Goal: Task Accomplishment & Management: Complete application form

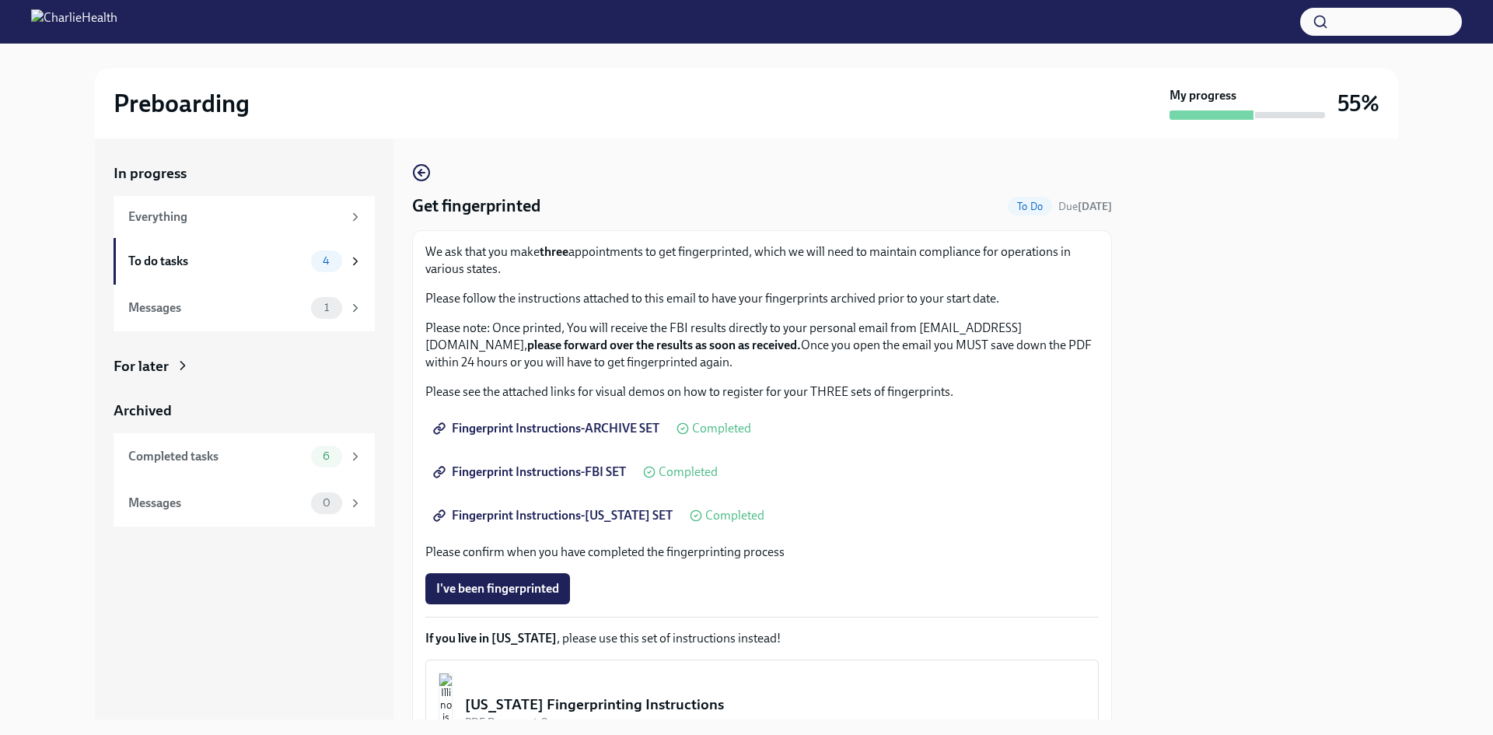
click at [509, 596] on span "I've been fingerprinted" at bounding box center [497, 589] width 123 height 16
click at [257, 272] on div "To do tasks 3" at bounding box center [244, 261] width 261 height 47
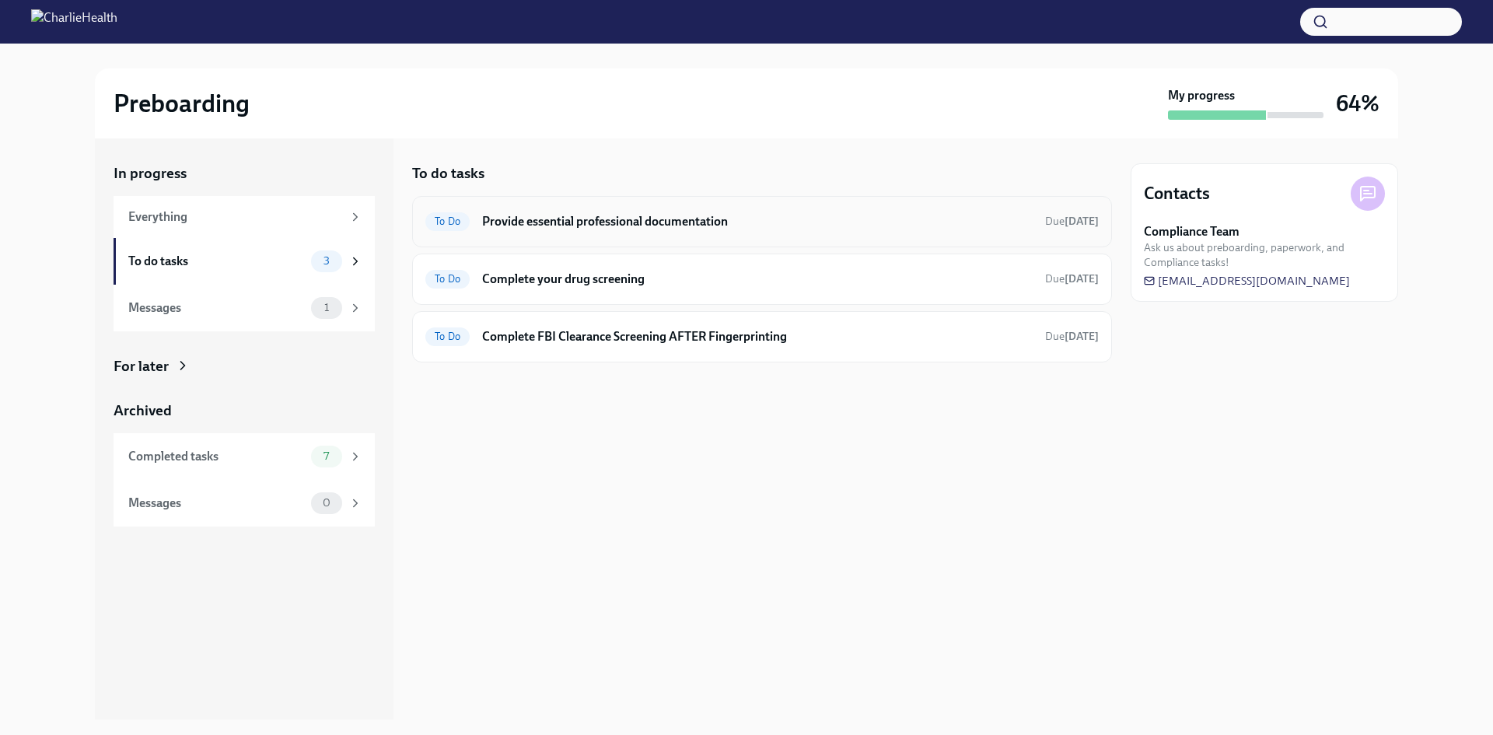
click at [603, 226] on h6 "Provide essential professional documentation" at bounding box center [757, 221] width 551 height 17
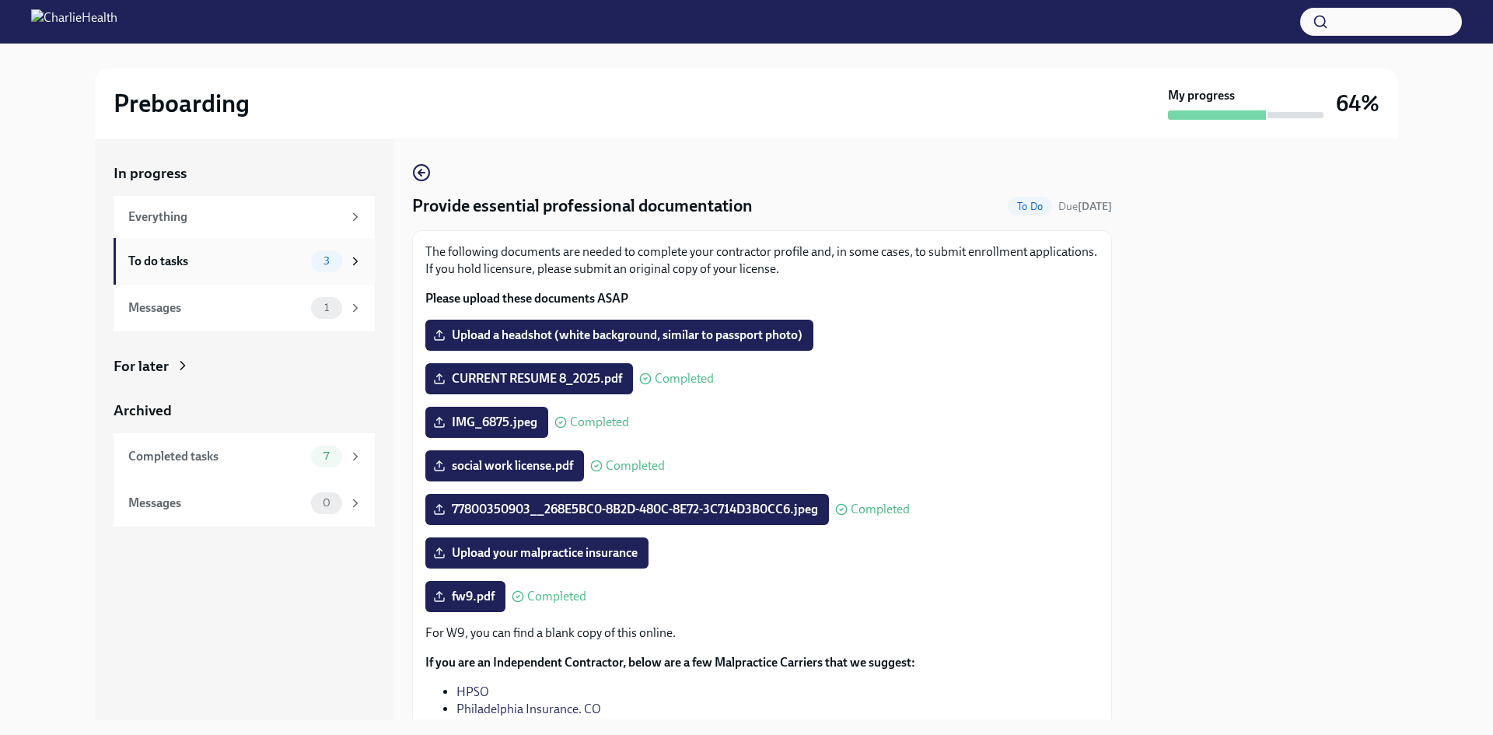
click at [282, 257] on div "To do tasks" at bounding box center [216, 261] width 177 height 17
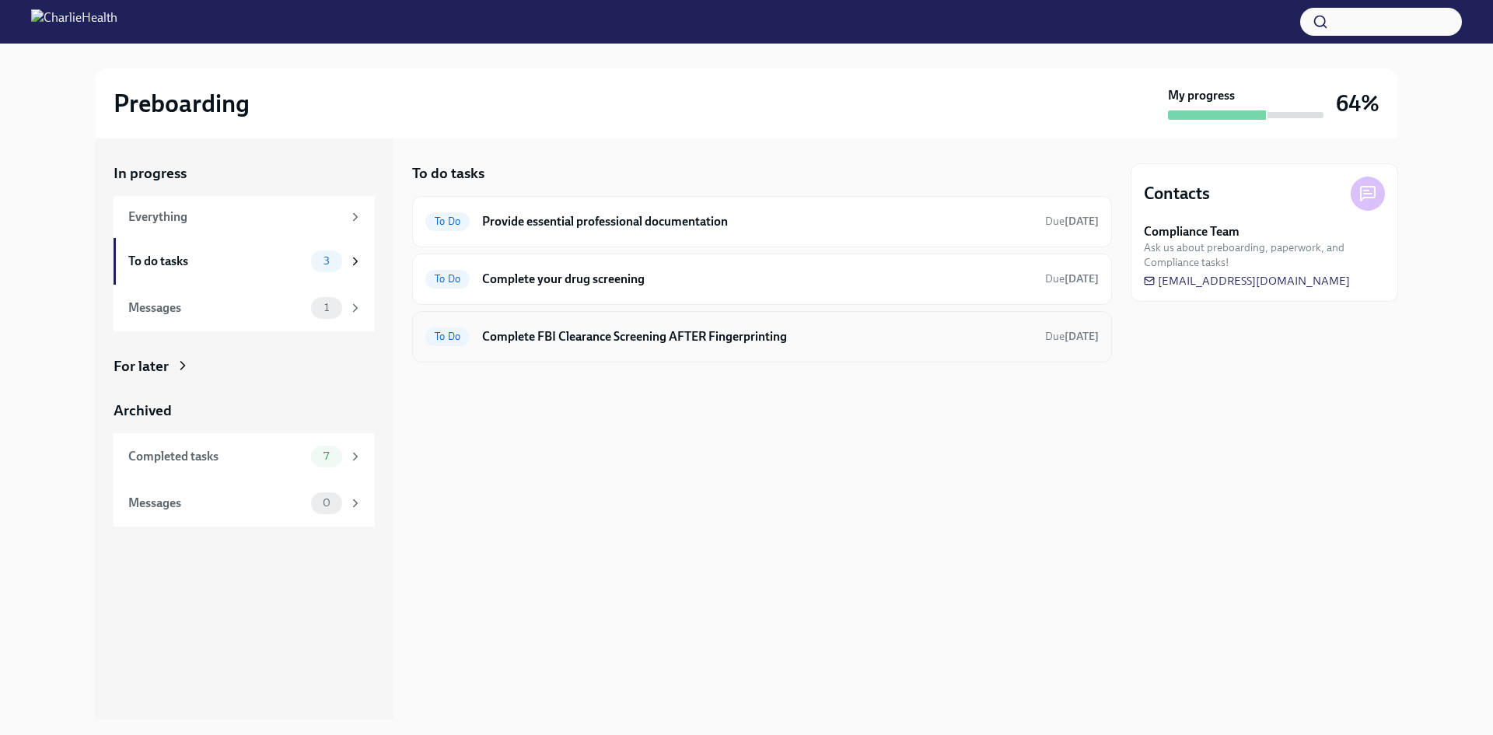
click at [556, 344] on h6 "Complete FBI Clearance Screening AFTER Fingerprinting" at bounding box center [757, 336] width 551 height 17
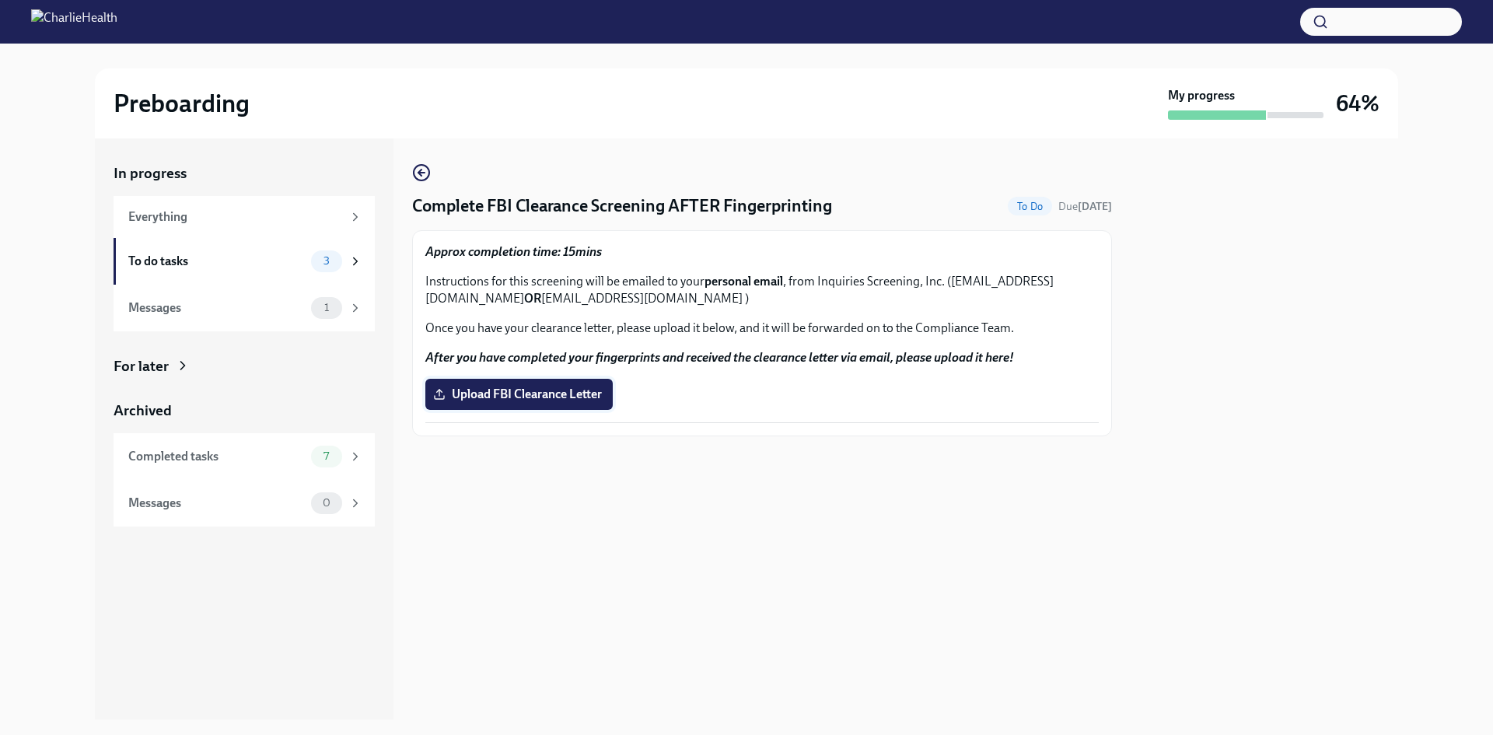
click at [542, 406] on label "Upload FBI Clearance Letter" at bounding box center [518, 394] width 187 height 31
click at [0, 0] on input "Upload FBI Clearance Letter" at bounding box center [0, 0] width 0 height 0
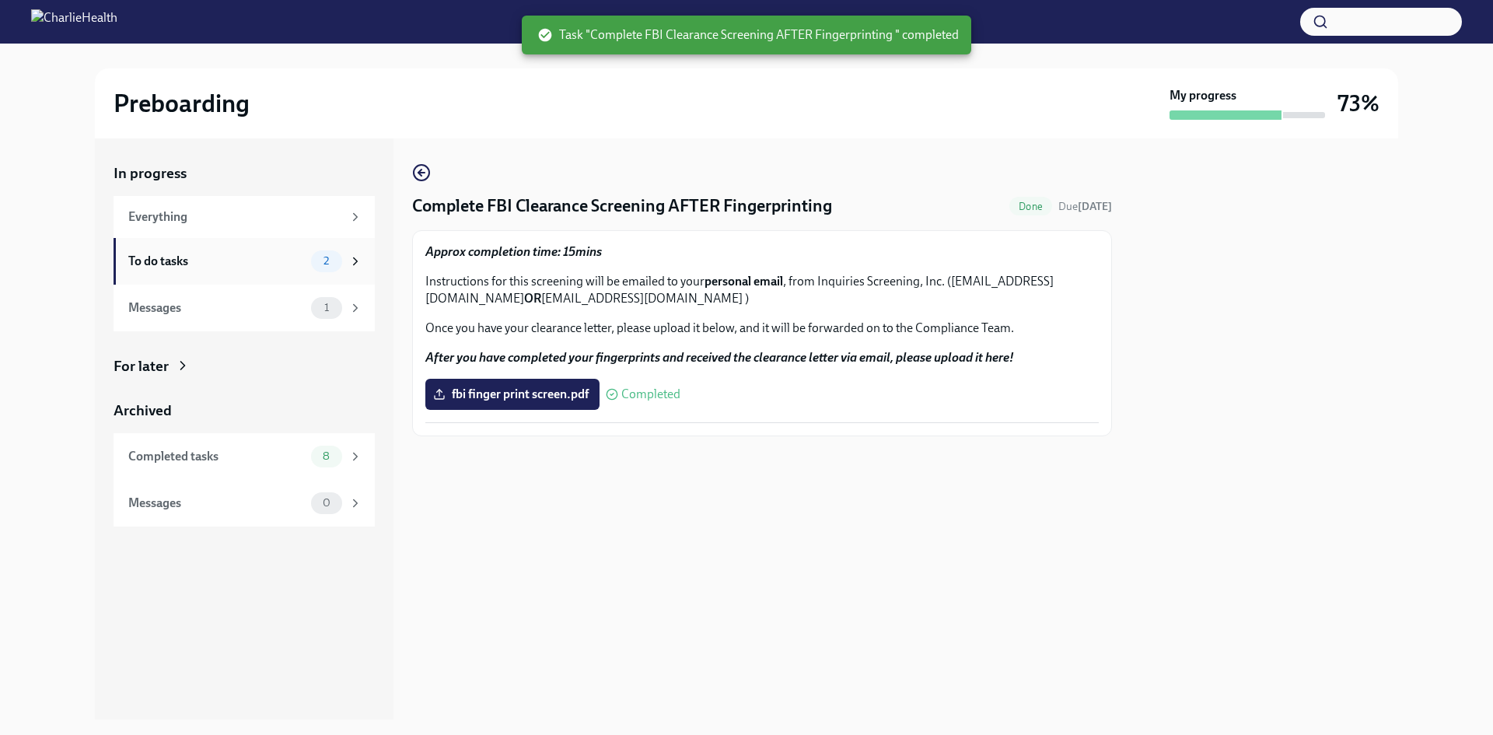
click at [243, 253] on div "To do tasks" at bounding box center [216, 261] width 177 height 17
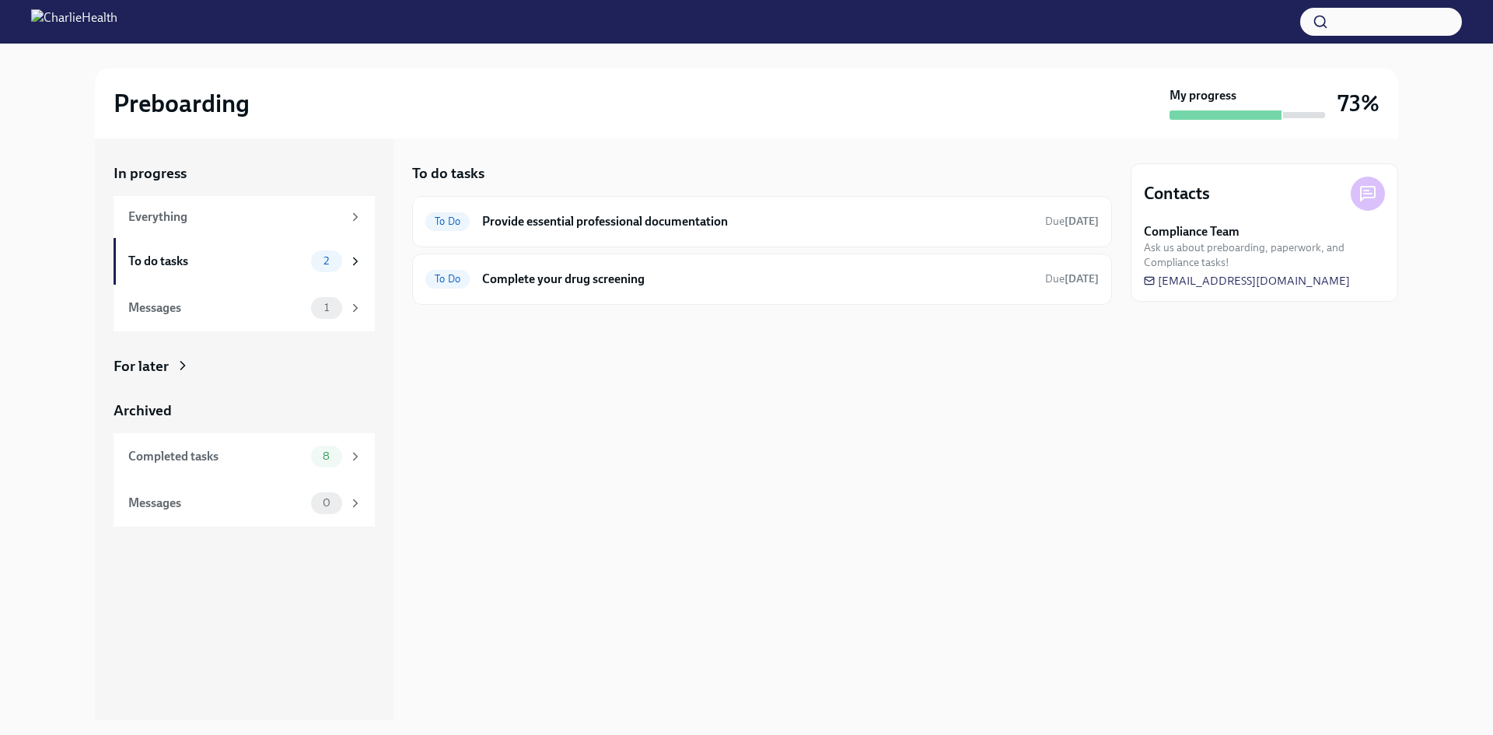
drag, startPoint x: 579, startPoint y: 463, endPoint x: 739, endPoint y: 439, distance: 161.1
click at [580, 463] on div "To do tasks To Do Provide essential professional documentation Due [DATE] To Do…" at bounding box center [762, 428] width 700 height 581
click at [519, 487] on div "To do tasks To Do Provide essential professional documentation Due [DATE] To Do…" at bounding box center [762, 428] width 700 height 581
click at [535, 232] on div "To Do Provide essential professional documentation Due [DATE]" at bounding box center [761, 221] width 673 height 25
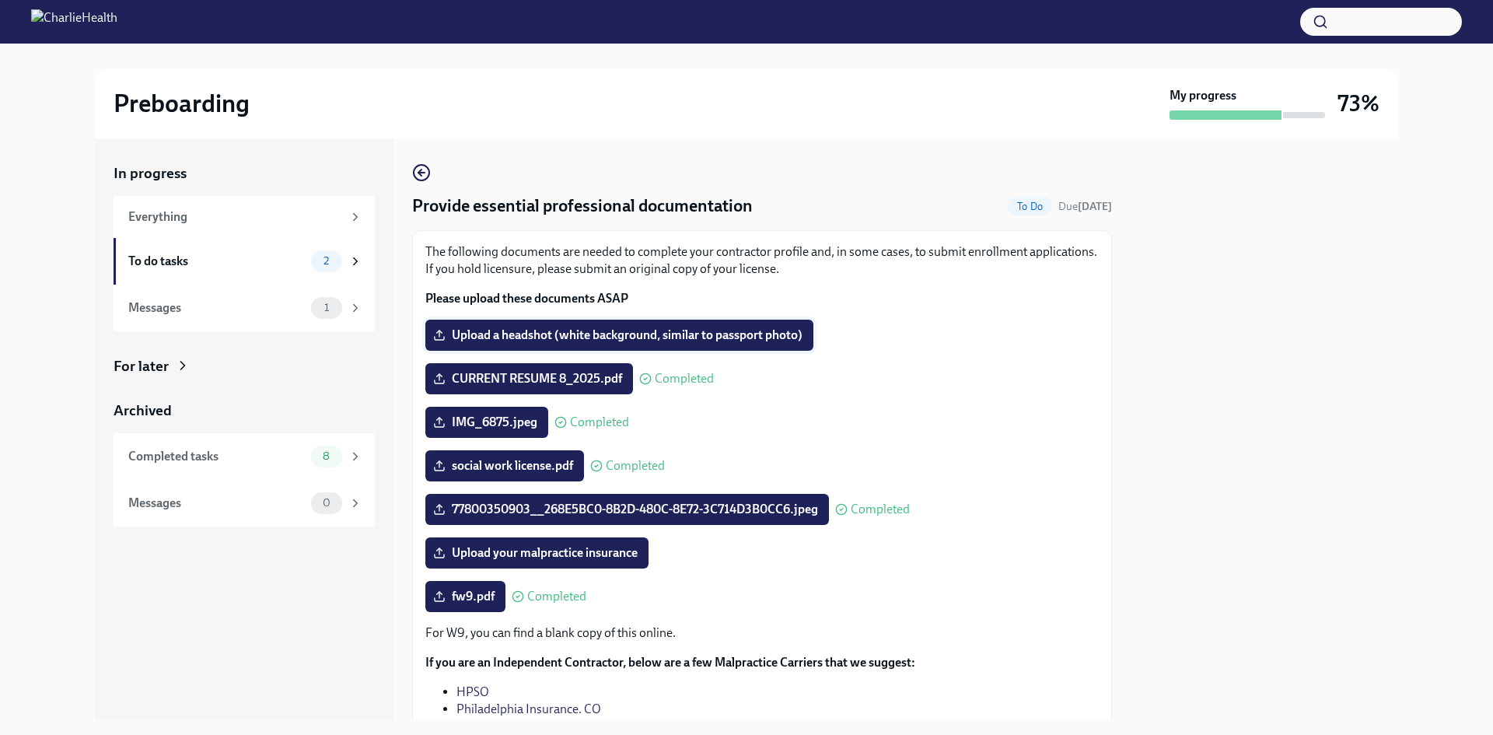
click at [576, 337] on span "Upload a headshot (white background, similar to passport photo)" at bounding box center [619, 335] width 366 height 16
click at [0, 0] on input "Upload a headshot (white background, similar to passport photo)" at bounding box center [0, 0] width 0 height 0
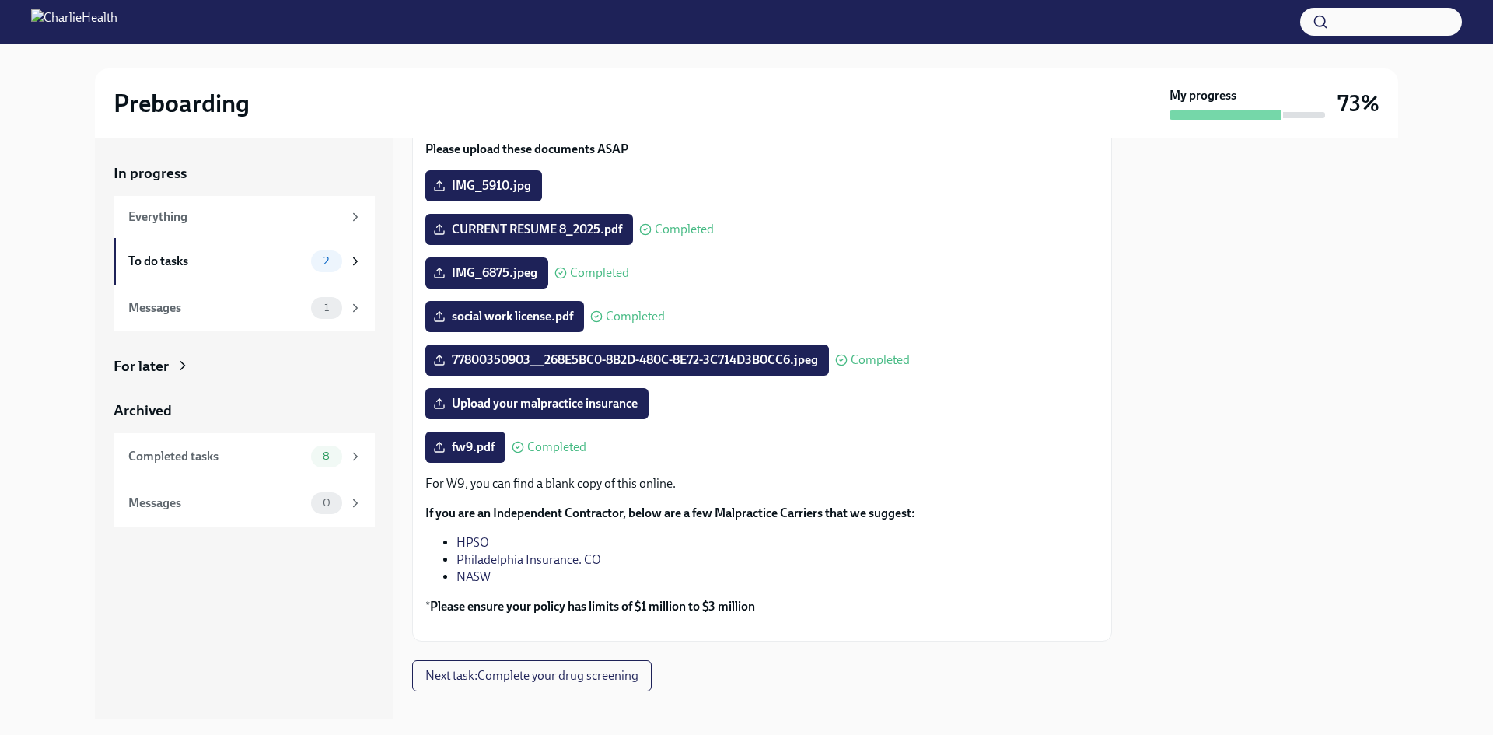
scroll to position [156, 0]
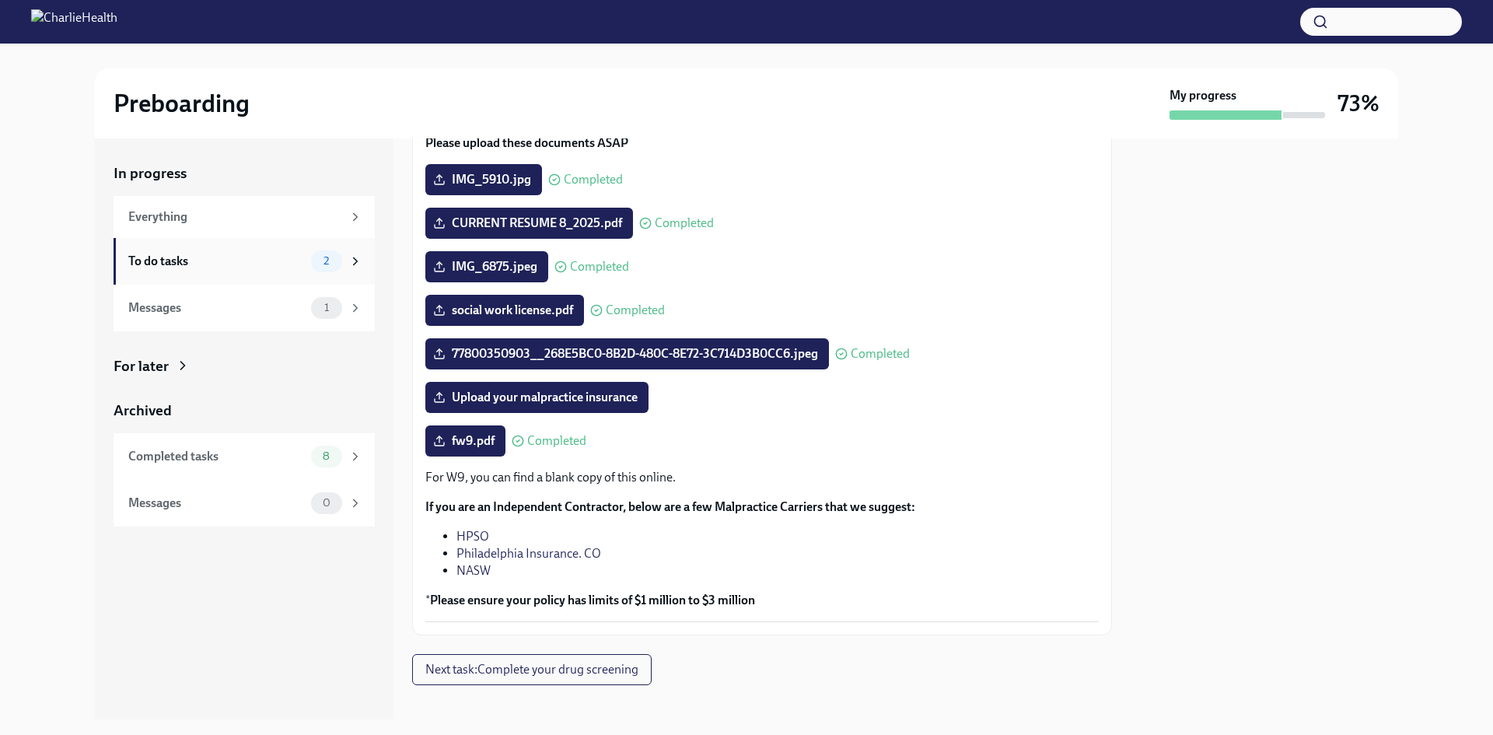
click at [324, 266] on span "2" at bounding box center [326, 261] width 24 height 12
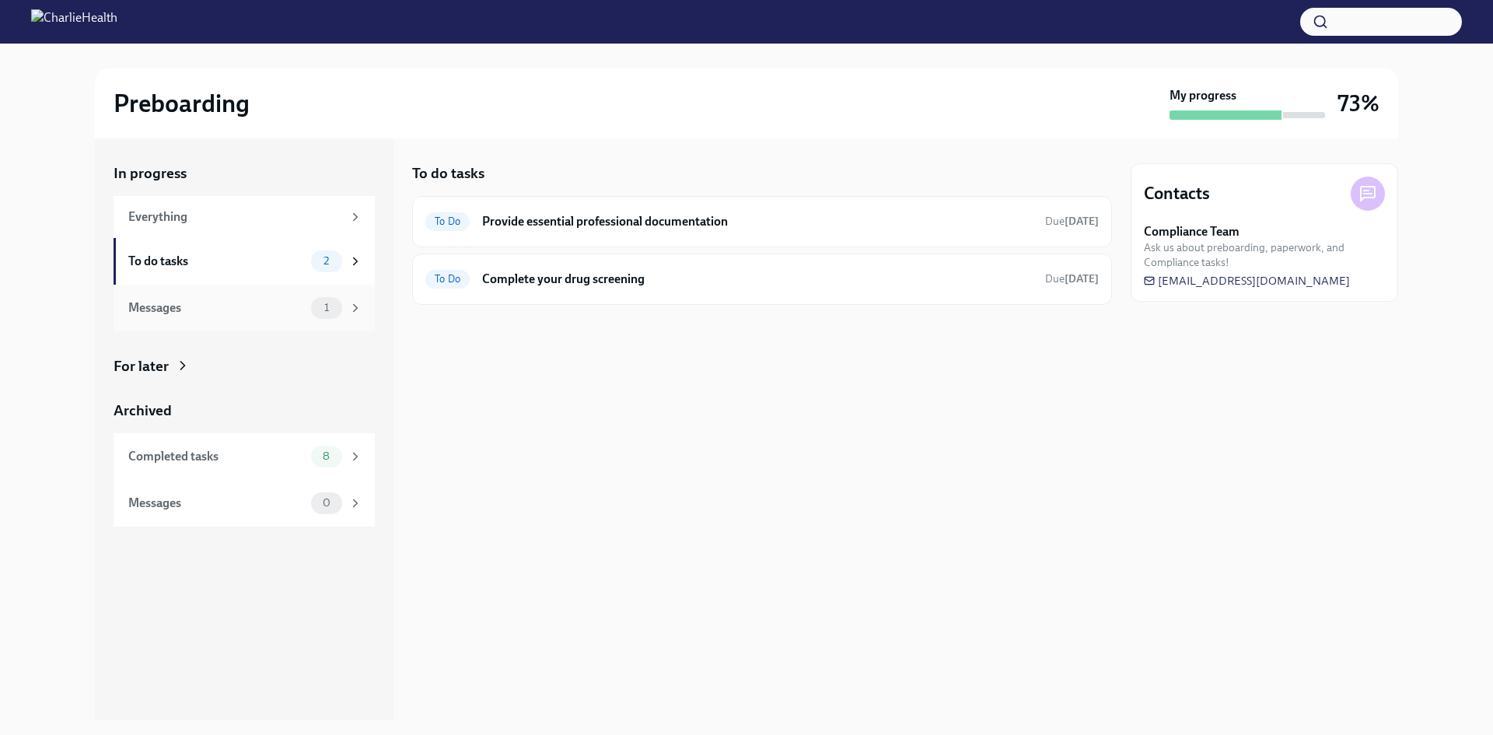
click at [198, 323] on div "Messages 1" at bounding box center [244, 308] width 261 height 47
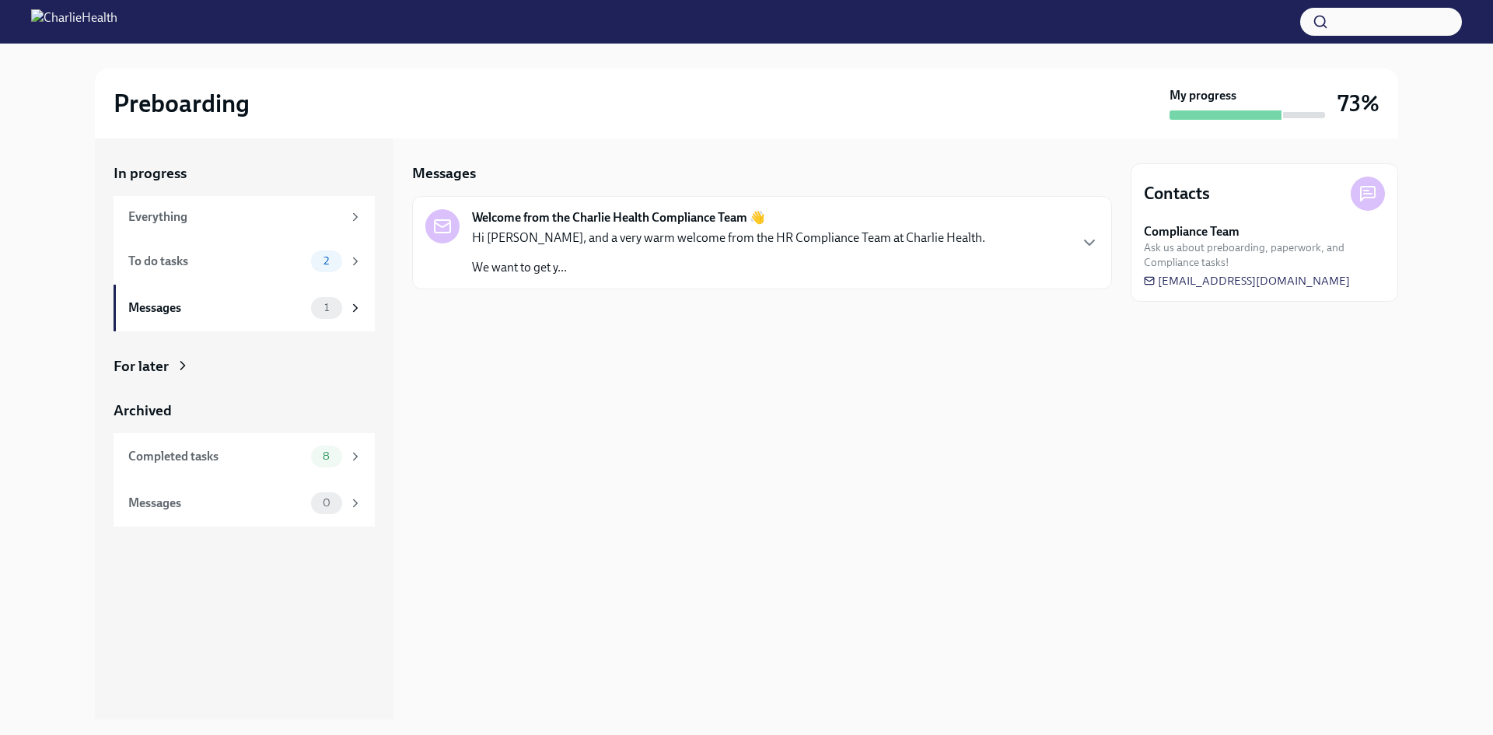
click at [553, 271] on p "We want to get y..." at bounding box center [728, 267] width 513 height 17
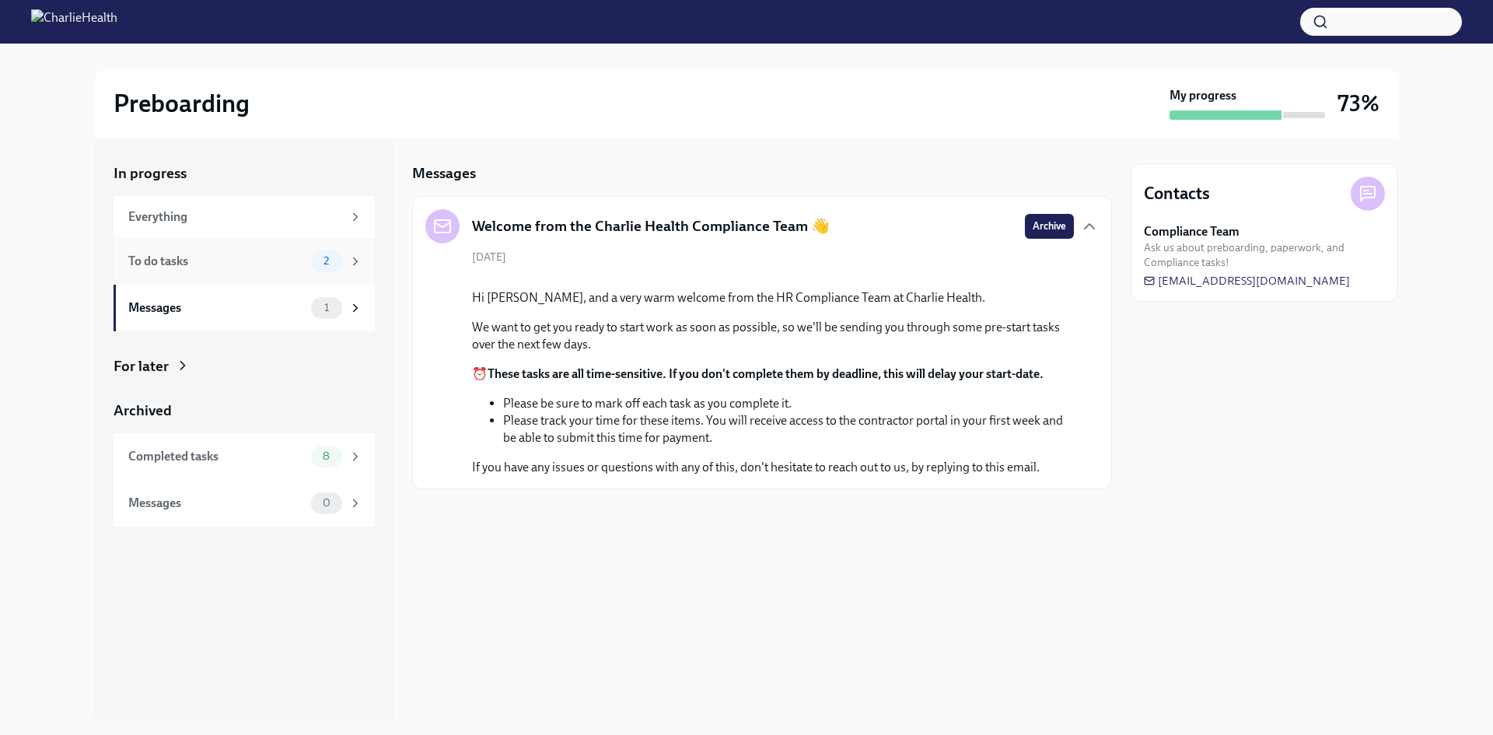
click at [219, 258] on div "To do tasks" at bounding box center [216, 261] width 177 height 17
